Goal: Information Seeking & Learning: Learn about a topic

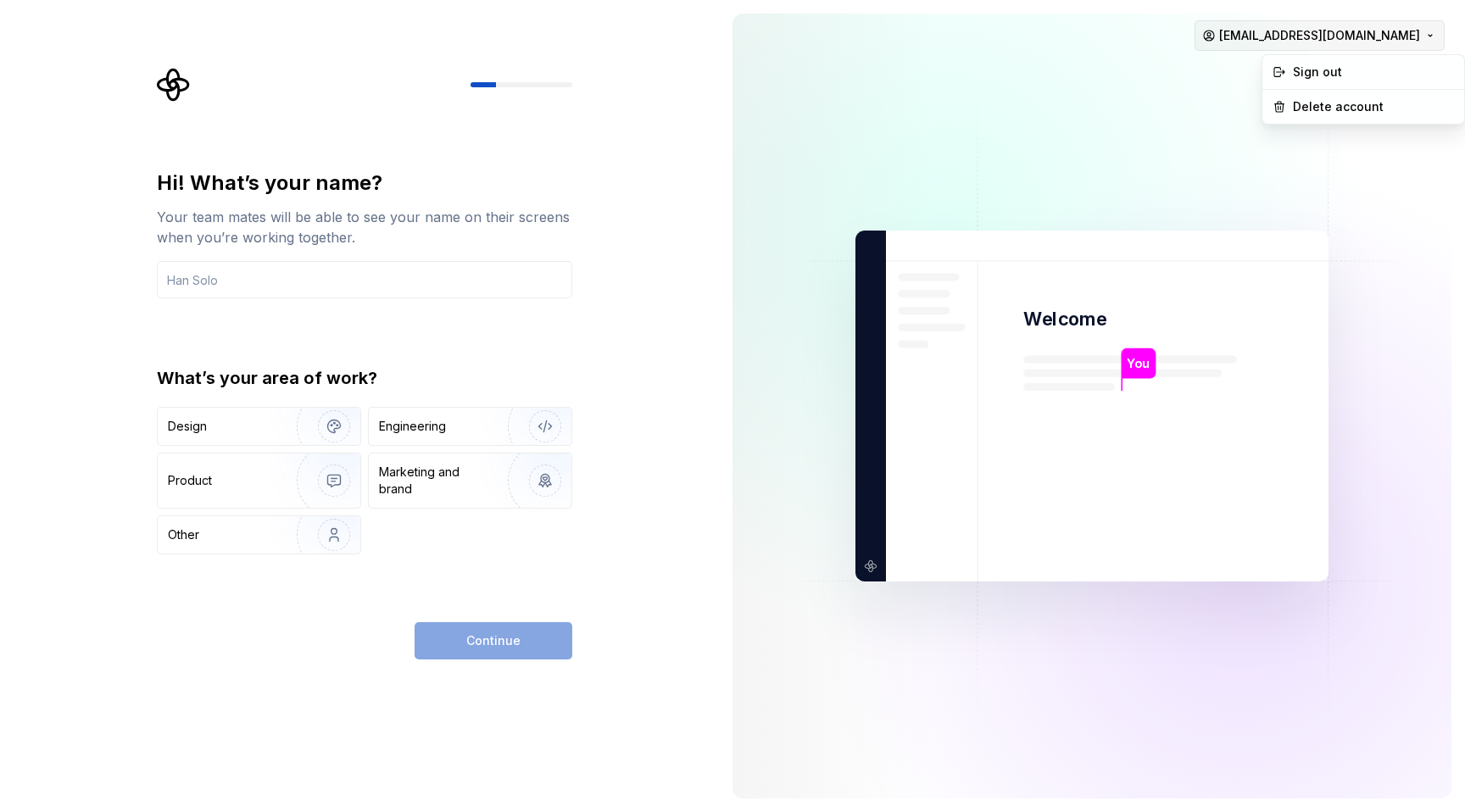
click at [1415, 33] on html "Hi! What’s your name? Your team mates will be able to see your name on their sc…" at bounding box center [732, 406] width 1465 height 812
click at [1322, 73] on div "Sign out" at bounding box center [1372, 71] width 161 height 17
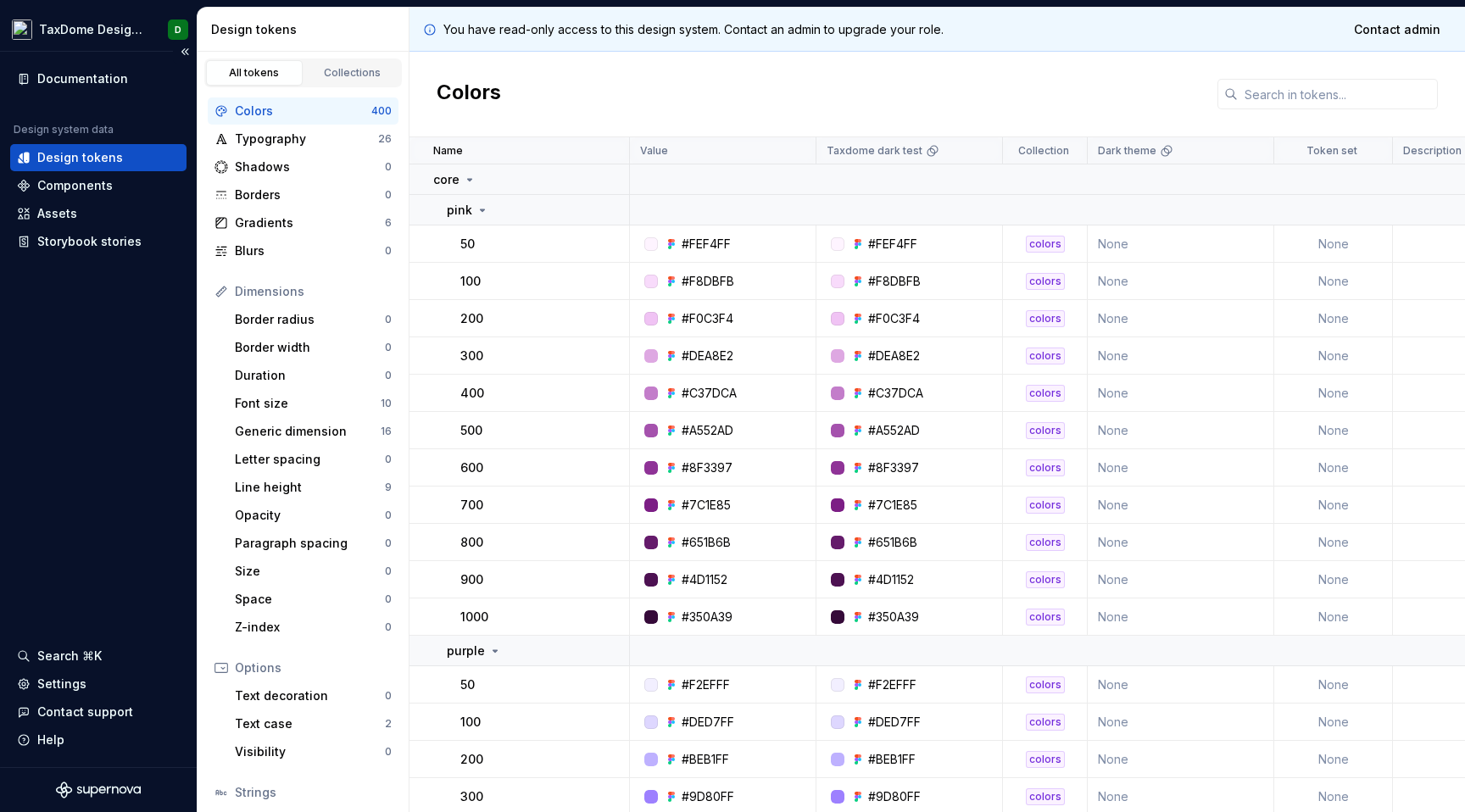
click at [148, 152] on div "Design tokens" at bounding box center [98, 157] width 163 height 17
click at [100, 185] on div "Components" at bounding box center [74, 185] width 75 height 17
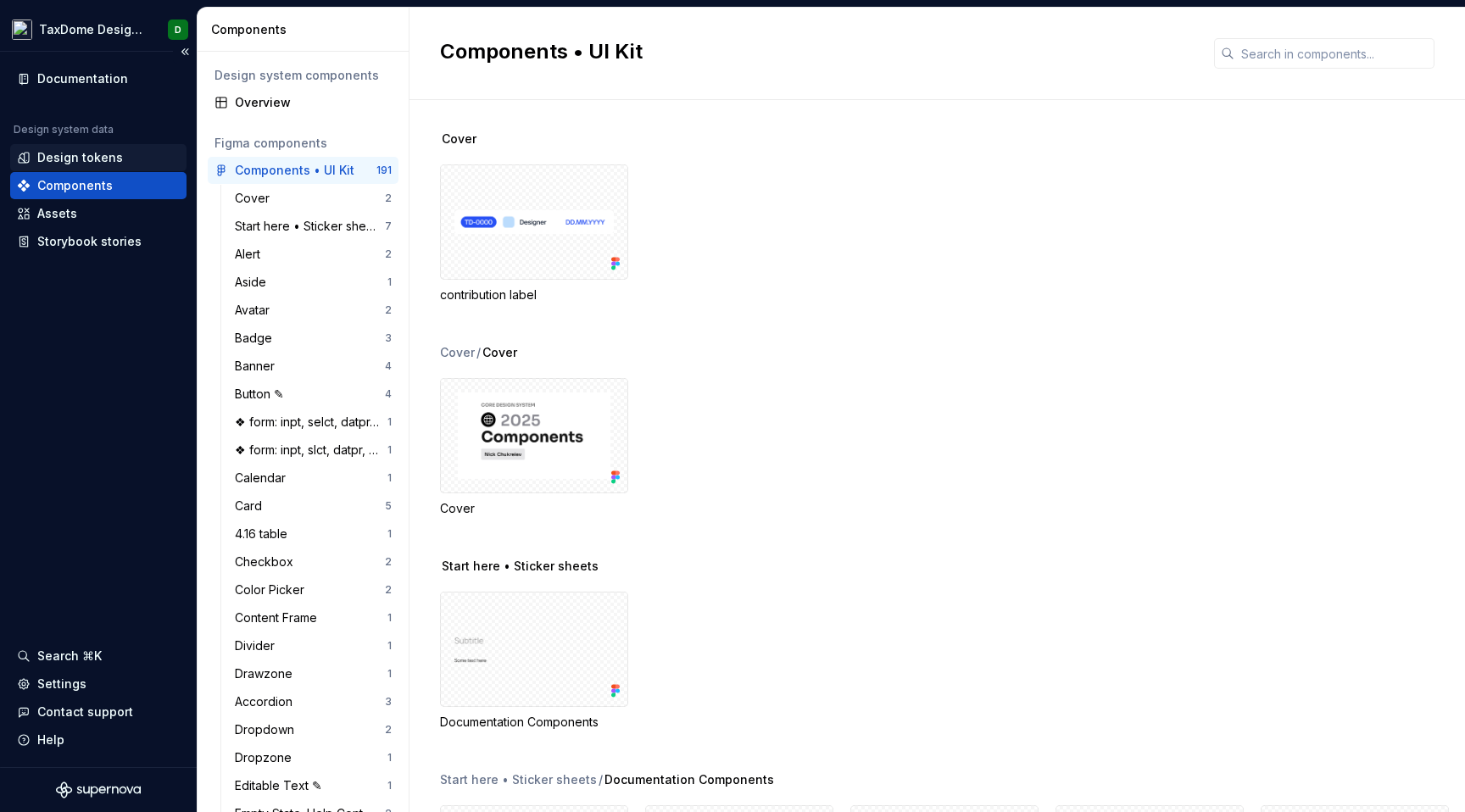
click at [68, 159] on div "Design tokens" at bounding box center [80, 157] width 86 height 17
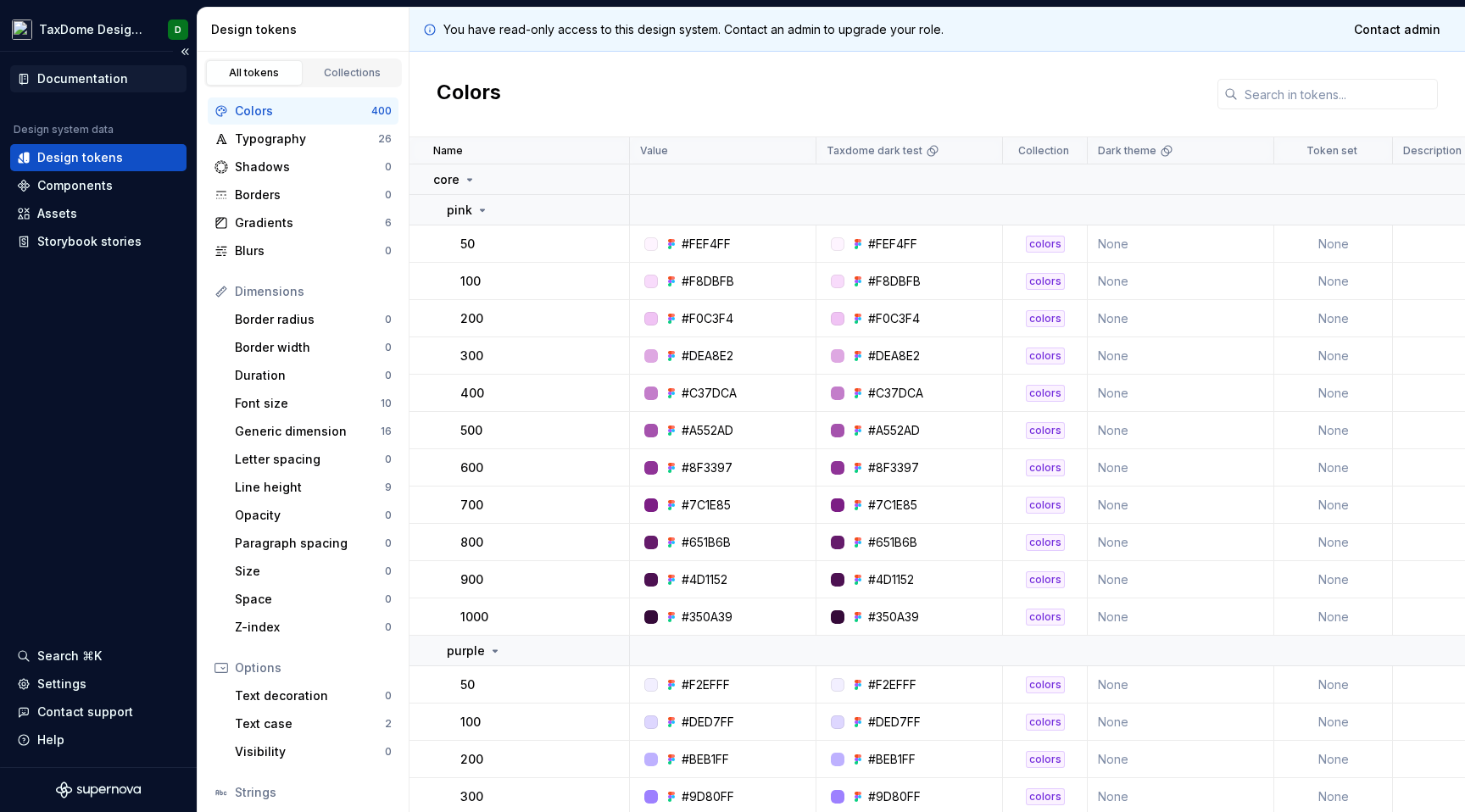
click at [88, 74] on div "Documentation" at bounding box center [82, 78] width 91 height 17
click at [357, 71] on div "Collections" at bounding box center [352, 73] width 85 height 14
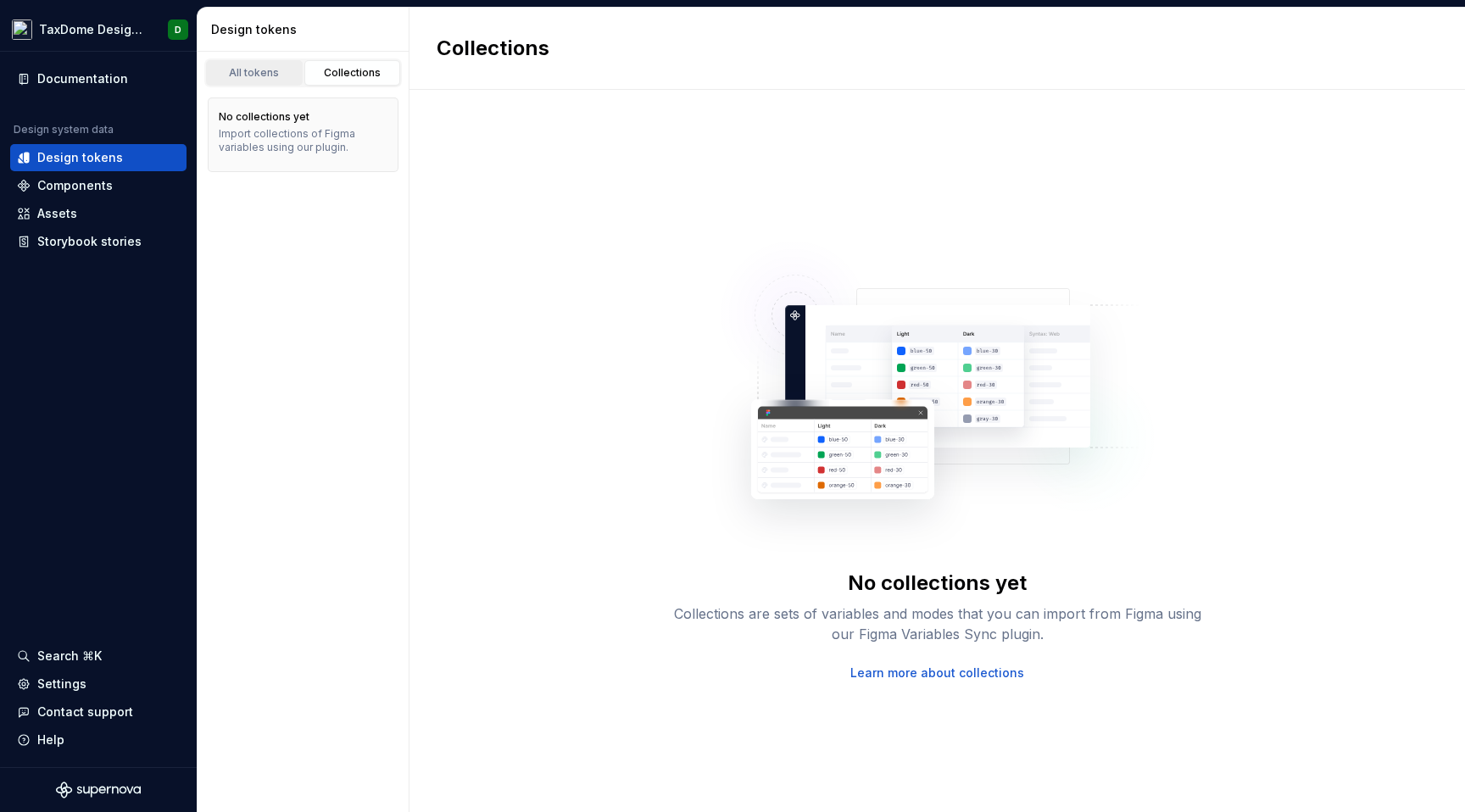
click at [257, 67] on div "All tokens" at bounding box center [254, 73] width 85 height 14
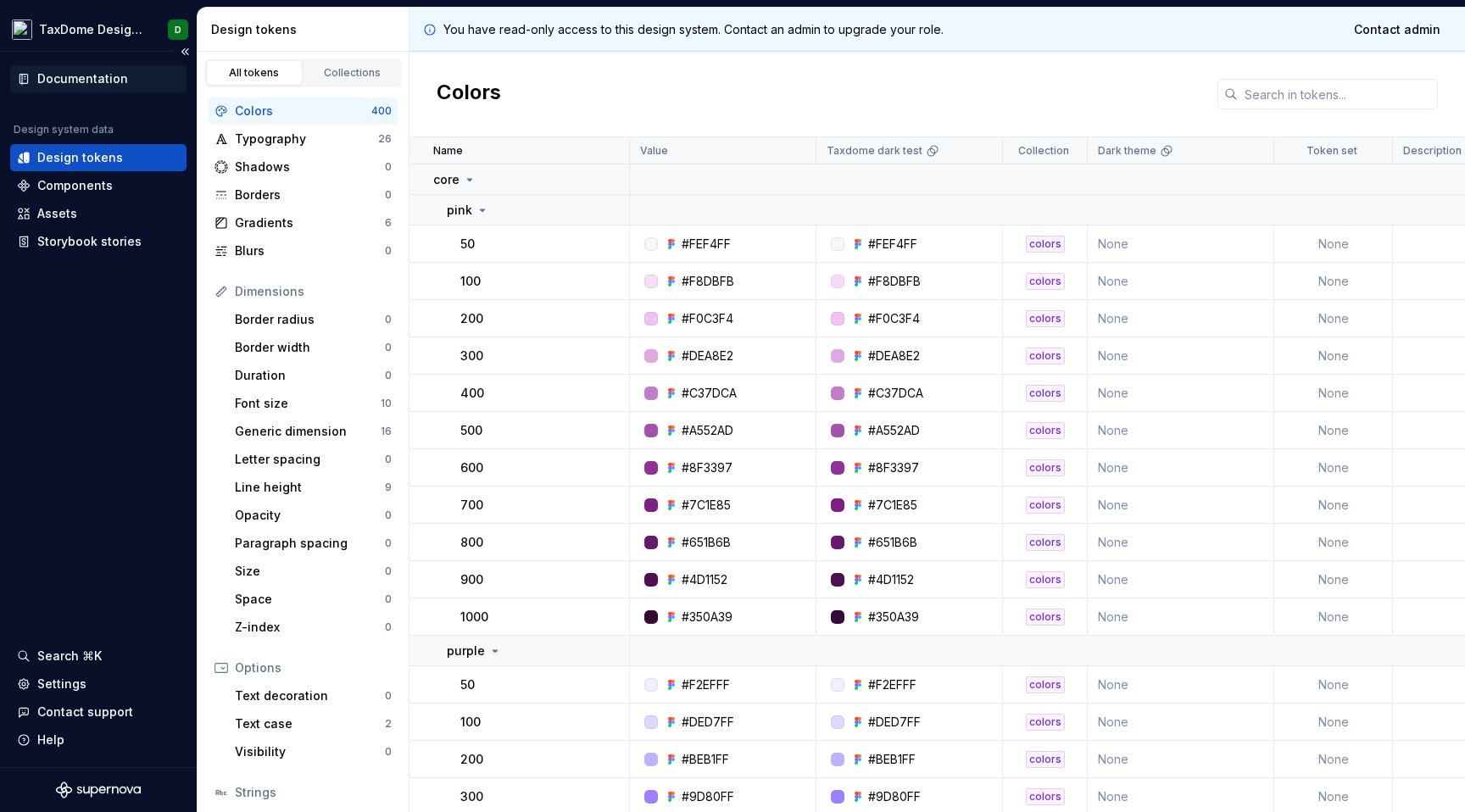
click at [93, 83] on div "Documentation" at bounding box center [82, 78] width 91 height 17
click at [75, 76] on div "Documentation" at bounding box center [82, 78] width 91 height 17
click at [60, 217] on div "Assets" at bounding box center [57, 213] width 40 height 17
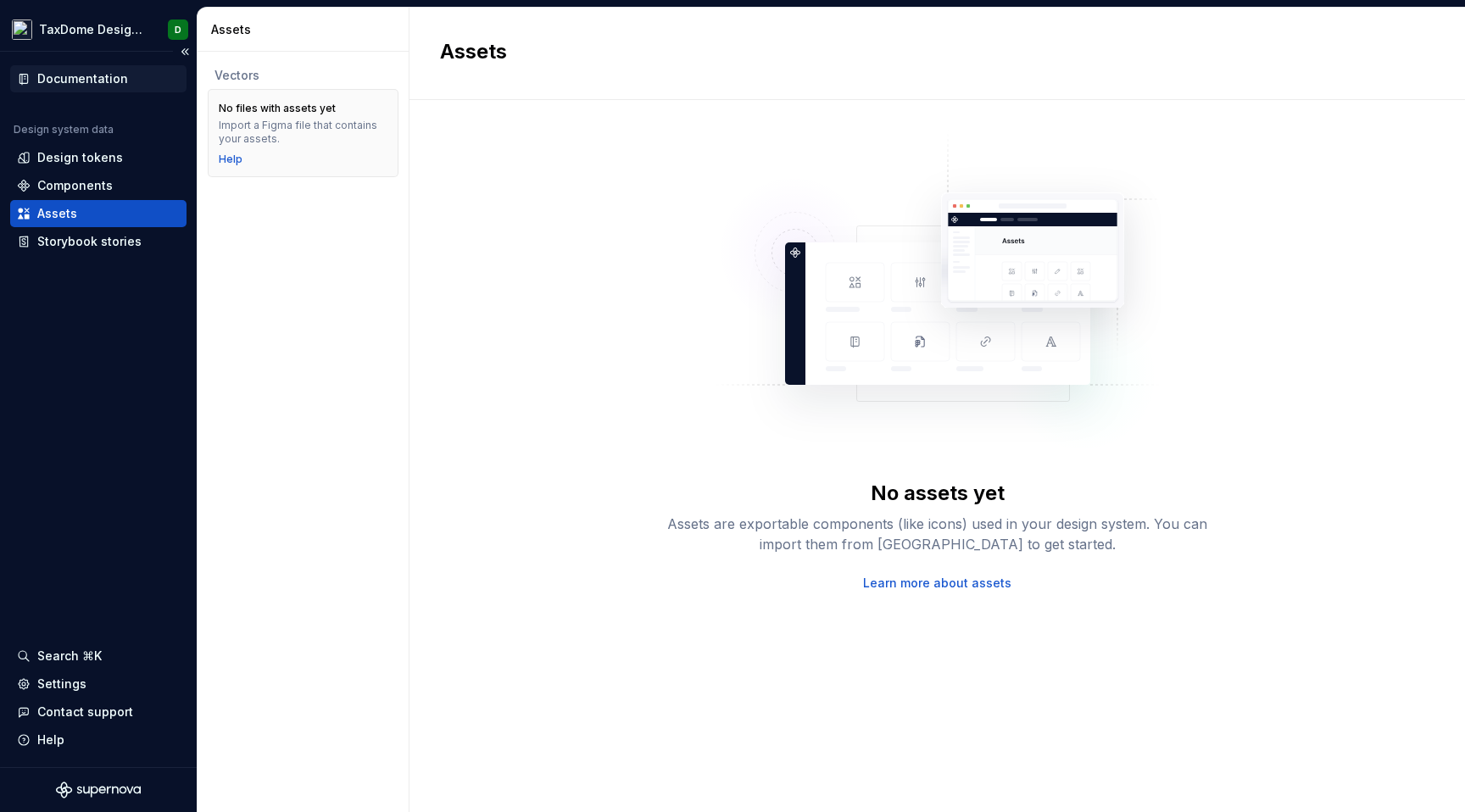
click at [93, 84] on div "Documentation" at bounding box center [82, 78] width 91 height 17
